Goal: Check status: Check status

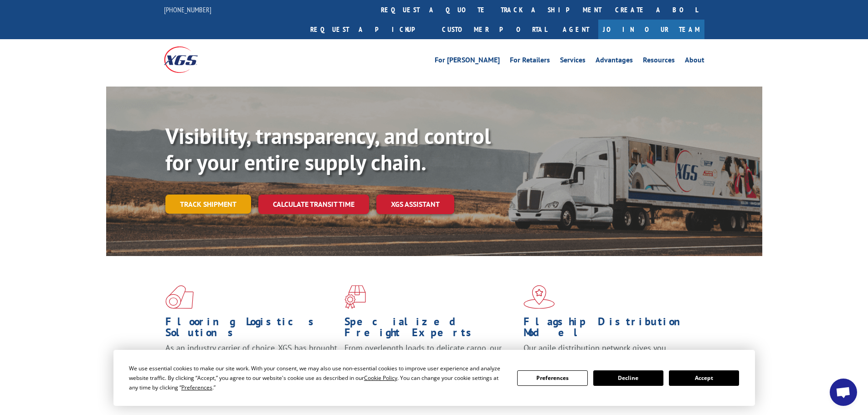
click at [212, 195] on link "Track shipment" at bounding box center [208, 204] width 86 height 19
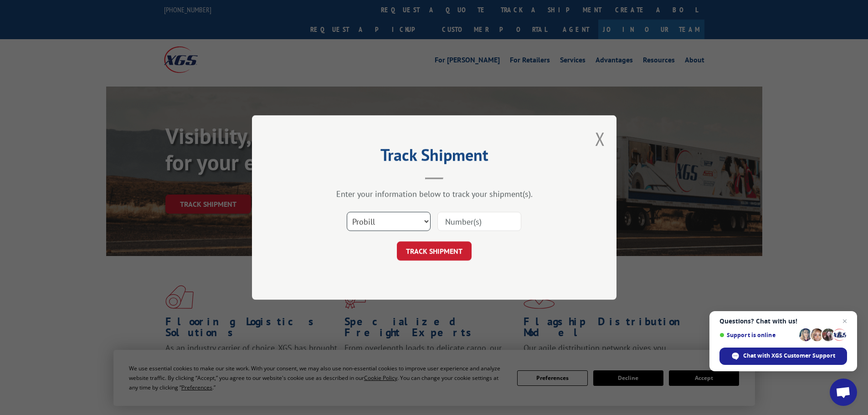
click at [400, 220] on select "Select category... Probill BOL PO" at bounding box center [389, 221] width 84 height 19
select select "bol"
click at [347, 212] on select "Select category... Probill BOL PO" at bounding box center [389, 221] width 84 height 19
click at [471, 220] on input at bounding box center [479, 221] width 84 height 19
type input "15472271"
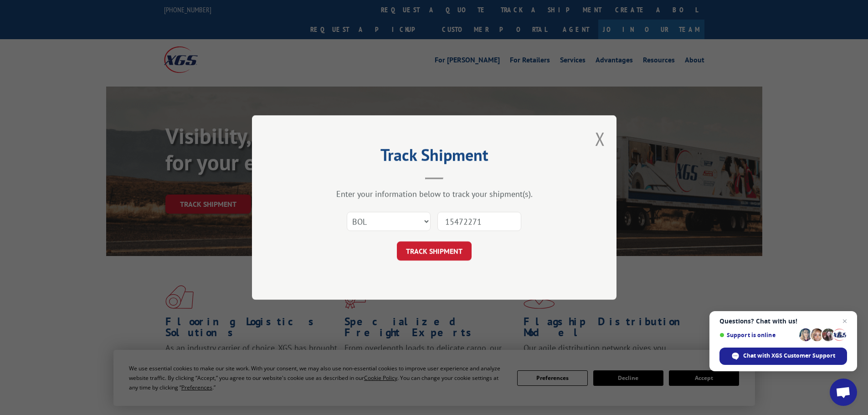
click at [397, 241] on button "TRACK SHIPMENT" at bounding box center [434, 250] width 75 height 19
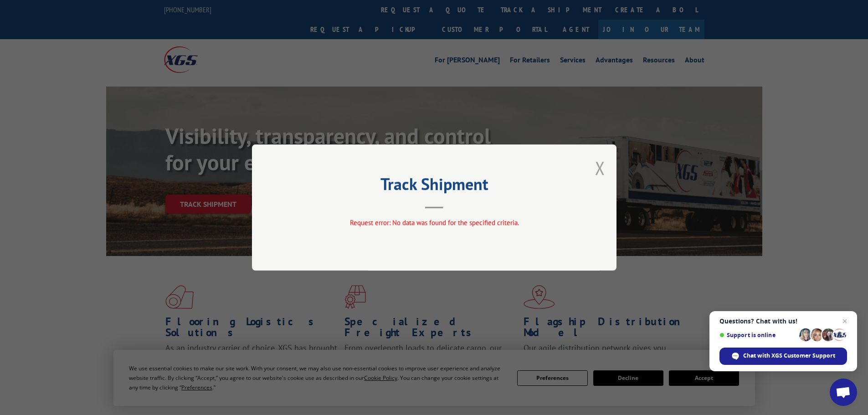
click at [600, 171] on button "Close modal" at bounding box center [600, 168] width 10 height 24
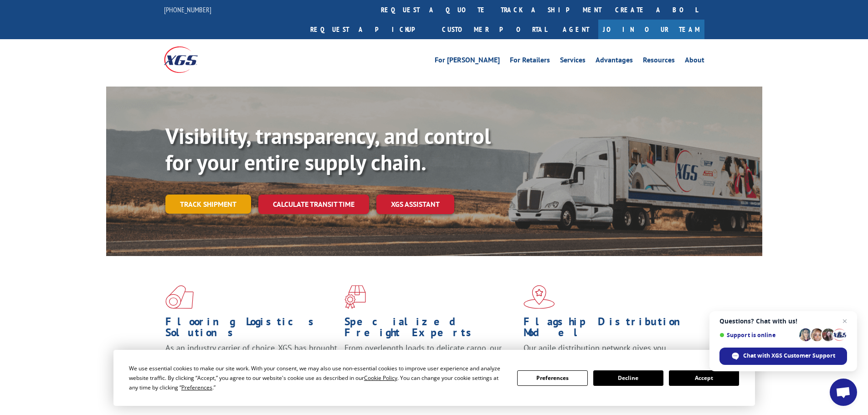
click at [202, 195] on link "Track shipment" at bounding box center [208, 204] width 86 height 19
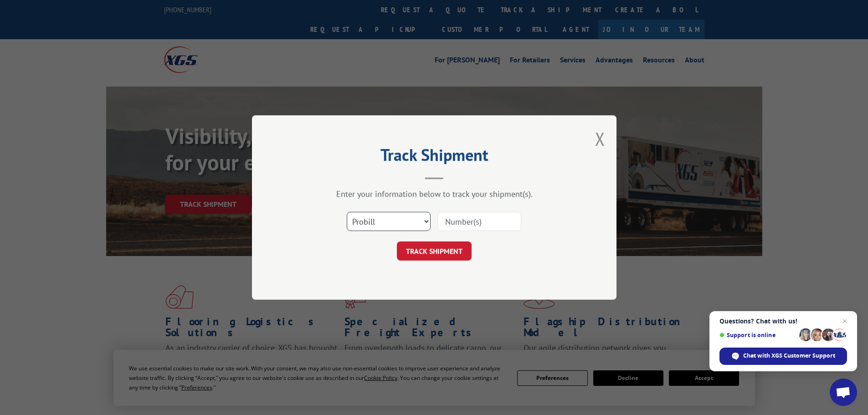
click at [394, 225] on select "Select category... Probill BOL PO" at bounding box center [389, 221] width 84 height 19
click at [468, 223] on input at bounding box center [479, 221] width 84 height 19
type input "15472271"
click at [397, 241] on button "TRACK SHIPMENT" at bounding box center [434, 250] width 75 height 19
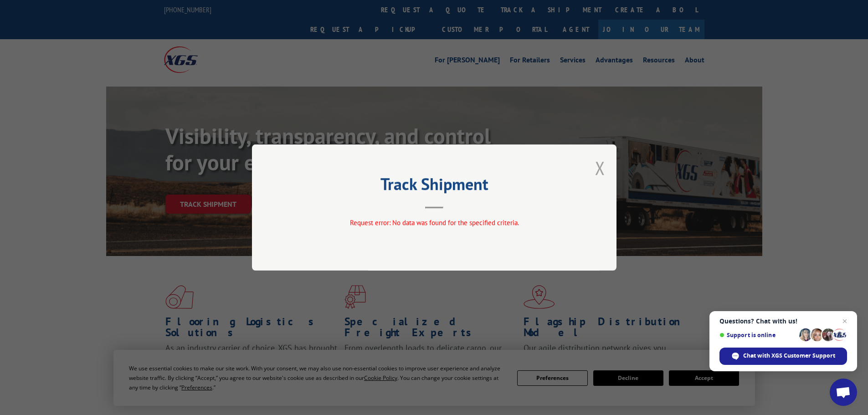
click at [600, 175] on button "Close modal" at bounding box center [600, 168] width 10 height 24
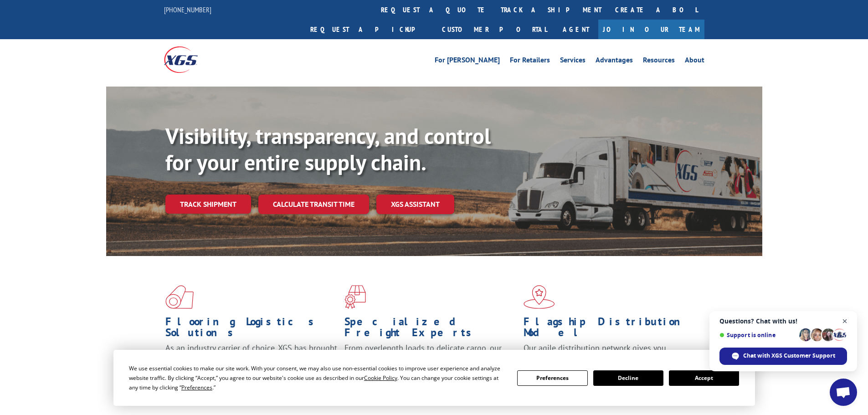
click at [845, 321] on span "Close chat" at bounding box center [844, 321] width 11 height 11
